Goal: Information Seeking & Learning: Learn about a topic

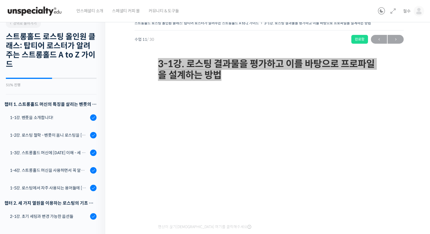
scroll to position [225, 0]
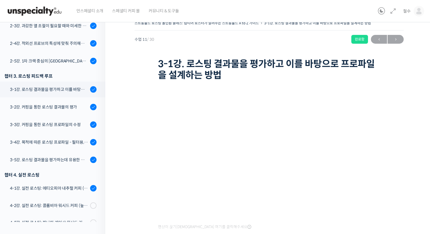
click at [141, 83] on div "스트롱홀드 로스팅 올인원 클래스: 탑티어 로스터가 알려주는 스트롱홀드 A to Z 가이드 3-1강. 로스팅 결과물을 평가하고 이를 바탕으로 프…" at bounding box center [269, 138] width 269 height 239
click at [395, 42] on span "→" at bounding box center [396, 39] width 16 height 8
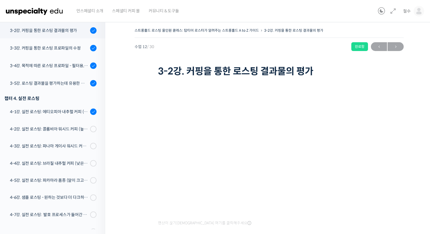
click at [198, 69] on h1 "3-2강. 커핑을 통한 로스팅 결과물의 평가" at bounding box center [269, 71] width 222 height 11
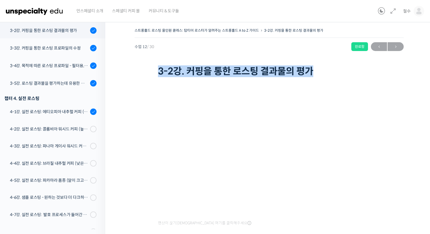
click at [198, 69] on h1 "3-2강. 커핑을 통한 로스팅 결과물의 평가" at bounding box center [269, 71] width 222 height 11
copy div "3-2강. 커핑을 통한 로스팅 결과물의 평가"
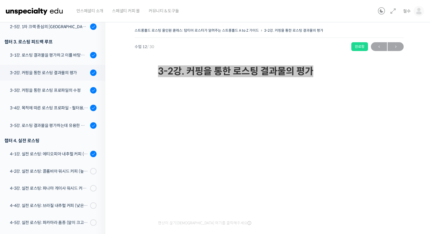
scroll to position [264, 0]
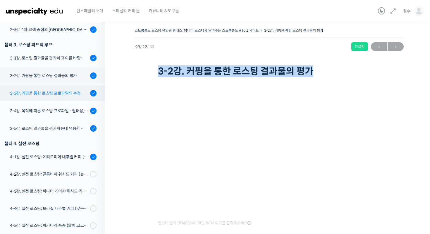
click at [51, 91] on div "3-3강. 커핑을 통한 로스팅 프로파일의 수정" at bounding box center [49, 93] width 78 height 6
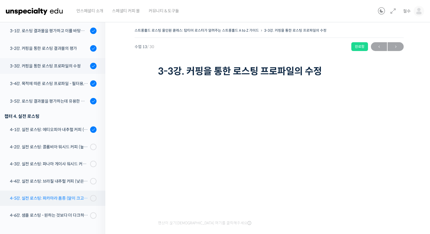
scroll to position [278, 0]
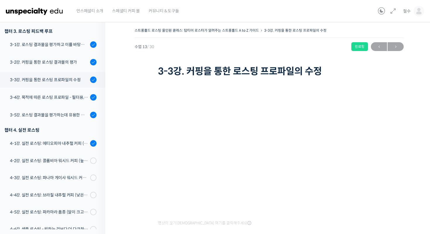
click at [200, 70] on h1 "3-3강. 커핑을 통한 로스팅 프로파일의 수정" at bounding box center [269, 71] width 222 height 11
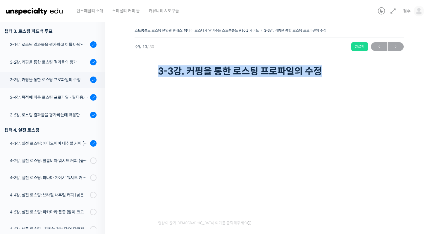
click at [200, 70] on h1 "3-3강. 커핑을 통한 로스팅 프로파일의 수정" at bounding box center [269, 71] width 222 height 11
copy div "3-3강. 커핑을 통한 로스팅 프로파일의 수정"
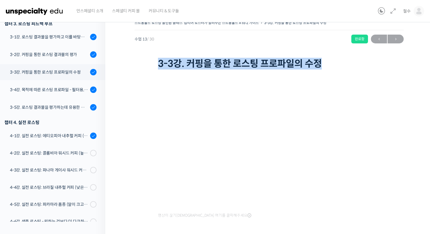
scroll to position [0, 0]
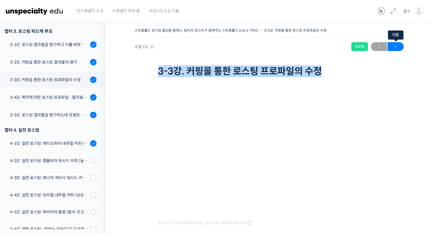
click at [397, 44] on span "→" at bounding box center [396, 47] width 16 height 8
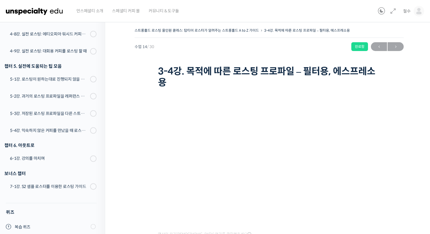
scroll to position [506, 0]
click at [137, 124] on div "스트롱홀드 로스팅 올인원 클래스: 탑티어 로스터가 알려주는 스트롱홀드 A to Z 가이드 3-4강. 목적에 따른 로스팅 프로파일 – 필터용, …" at bounding box center [269, 145] width 269 height 239
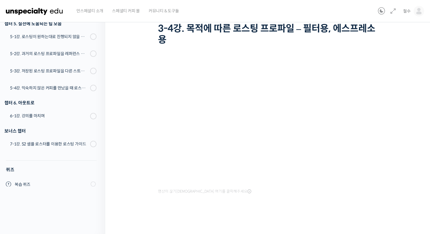
scroll to position [480, 0]
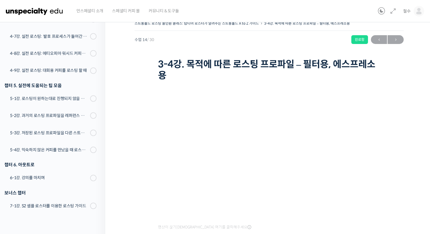
click at [247, 65] on h1 "3-4강. 목적에 따른 로스팅 프로파일 – 필터용, 에스프레소용" at bounding box center [269, 70] width 222 height 23
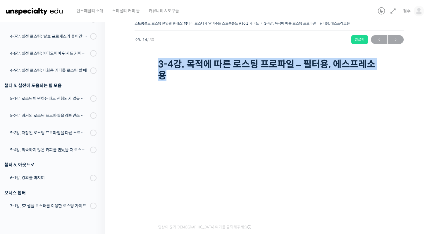
click at [247, 65] on h1 "3-4강. 목적에 따른 로스팅 프로파일 – 필터용, 에스프레소용" at bounding box center [269, 70] width 222 height 23
copy div "3-4강. 목적에 따른 로스팅 프로파일 – 필터용, 에스프레소용"
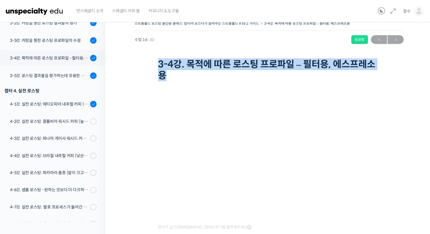
scroll to position [309, 0]
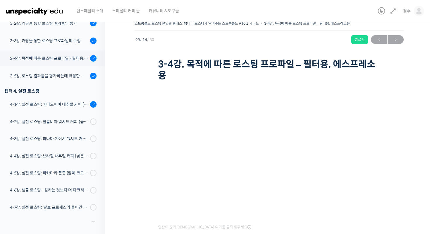
click at [140, 116] on div "스트롱홀드 로스팅 올인원 클래스: 탑티어 로스터가 알려주는 스트롱홀드 A to Z 가이드 3-4강. 목적에 따른 로스팅 프로파일 – 필터용, …" at bounding box center [269, 138] width 269 height 239
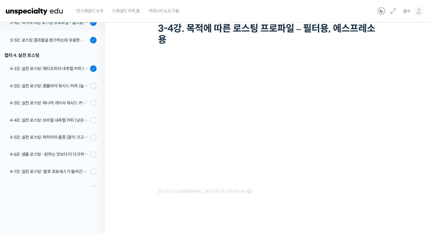
scroll to position [0, 0]
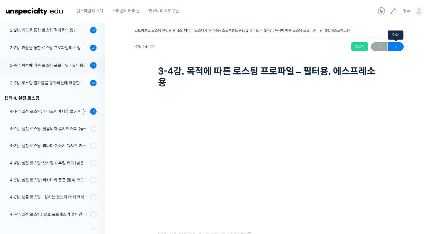
click at [396, 46] on span "→" at bounding box center [396, 47] width 16 height 8
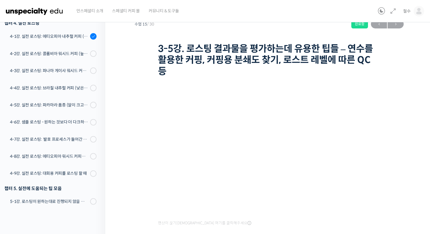
scroll to position [18, 0]
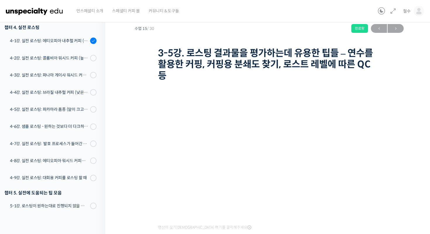
click at [218, 55] on h1 "3-5강. 로스팅 결과물을 평가하는데 유용한 팁들 – 연수를 활용한 커핑, 커핑용 분쇄도 찾기, 로스트 레벨에 따른 QC 등" at bounding box center [269, 64] width 222 height 34
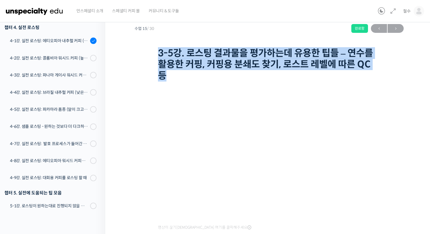
click at [218, 55] on h1 "3-5강. 로스팅 결과물을 평가하는데 유용한 팁들 – 연수를 활용한 커핑, 커핑용 분쇄도 찾기, 로스트 레벨에 따른 QC 등" at bounding box center [269, 64] width 222 height 34
copy div "3-5강. 로스팅 결과물을 평가하는데 유용한 팁들 – 연수를 활용한 커핑, 커핑용 분쇄도 찾기, 로스트 레벨에 따른 QC 등"
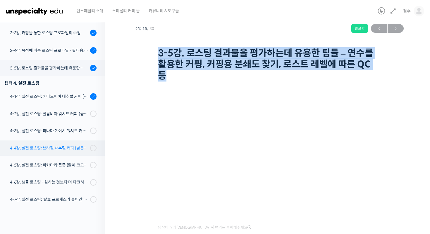
scroll to position [306, 0]
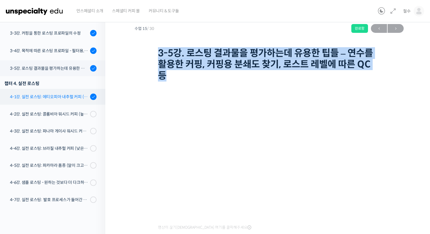
click at [82, 96] on div "4-1강. 실전 로스팅: 에티오피아 내추럴 커피 (당분이 많이 포함되어 있고 색이 고르지 않은 경우)" at bounding box center [49, 96] width 78 height 6
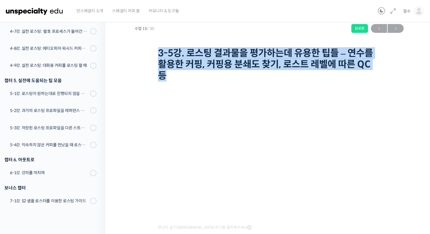
scroll to position [516, 0]
